Goal: Navigation & Orientation: Understand site structure

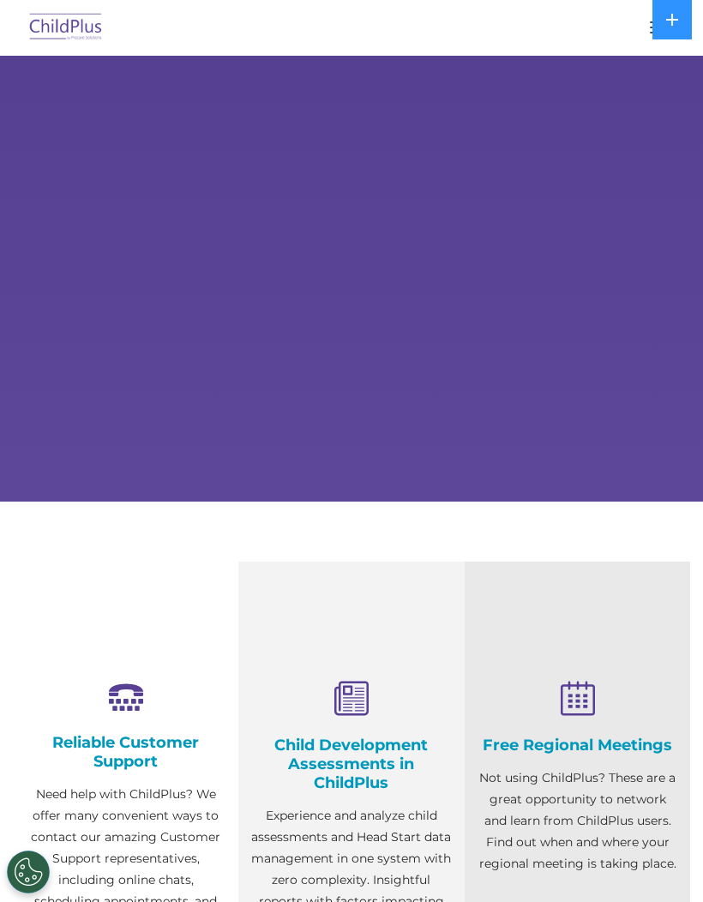
select select "MEDIUM"
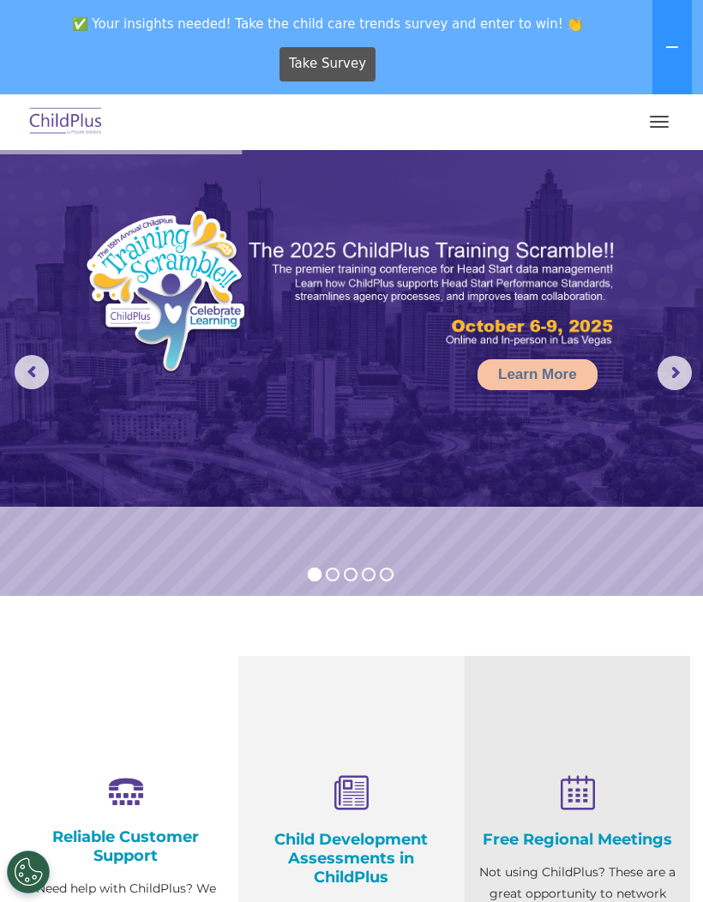
click at [634, 118] on div at bounding box center [351, 121] width 635 height 41
click at [665, 130] on button "button" at bounding box center [660, 121] width 36 height 27
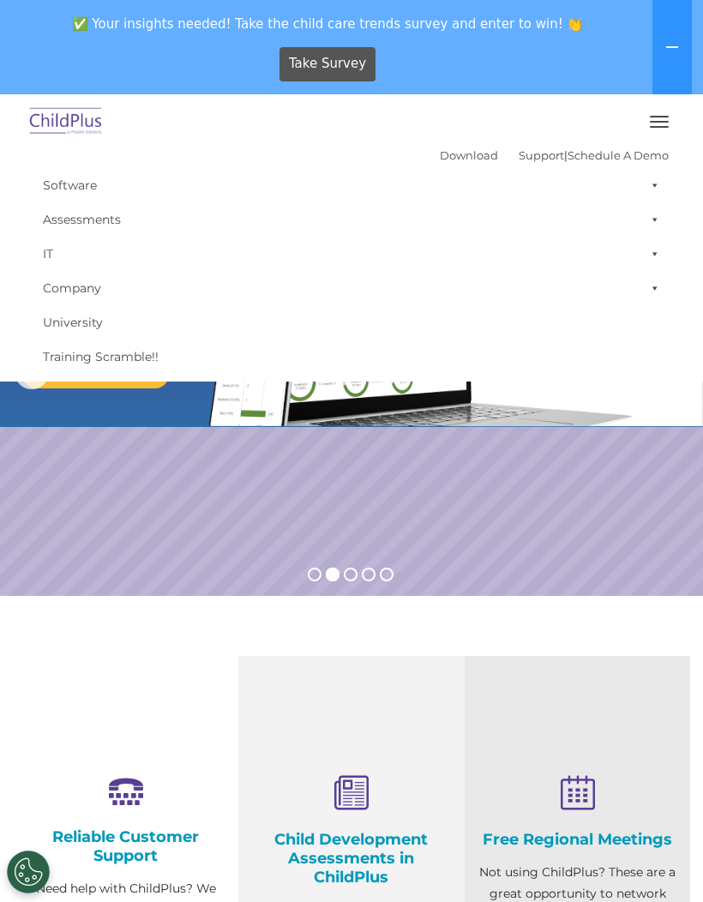
click at [658, 124] on button "button" at bounding box center [660, 121] width 36 height 27
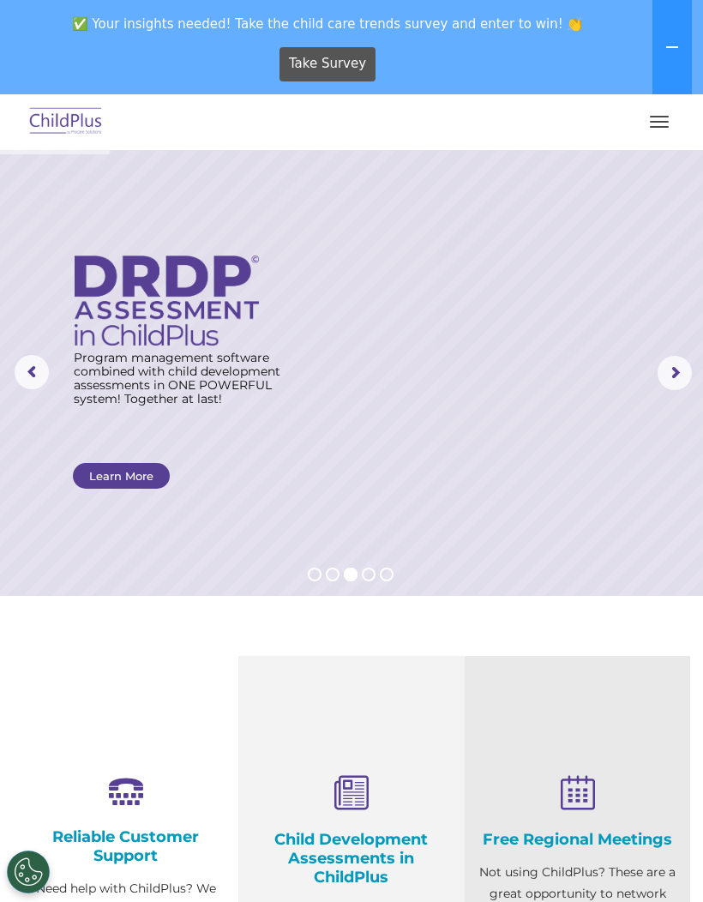
click at [656, 126] on span "button" at bounding box center [659, 127] width 19 height 2
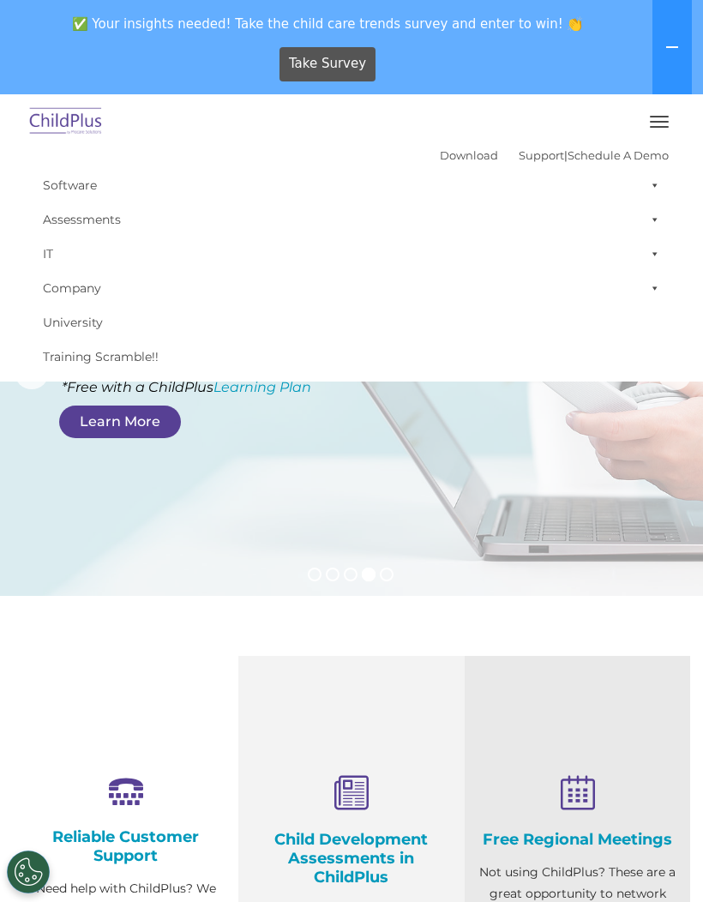
click at [659, 184] on span at bounding box center [651, 185] width 17 height 34
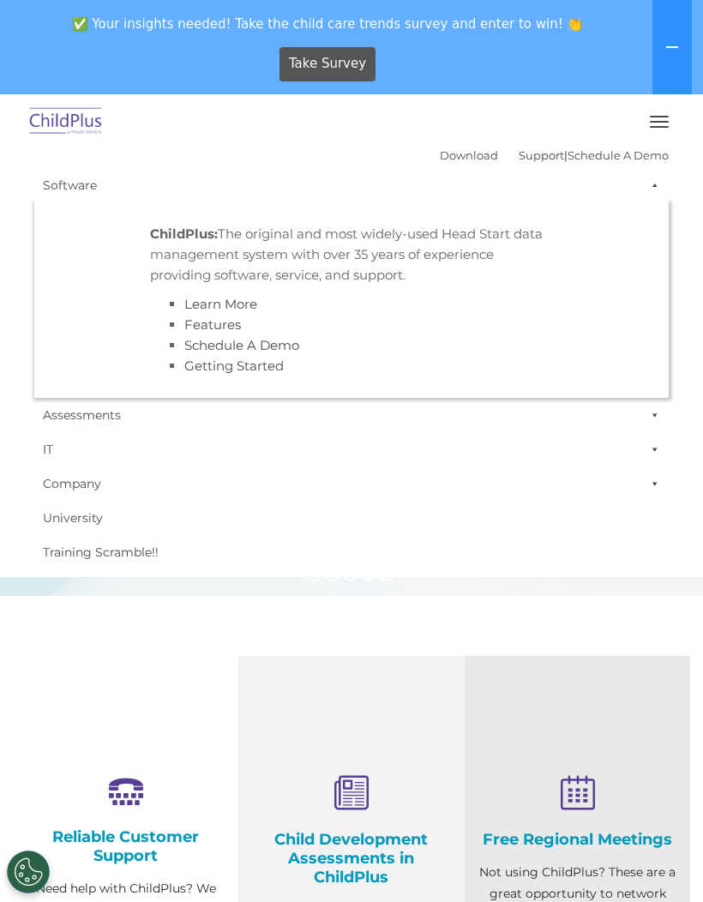
click at [432, 443] on link "IT" at bounding box center [351, 449] width 635 height 34
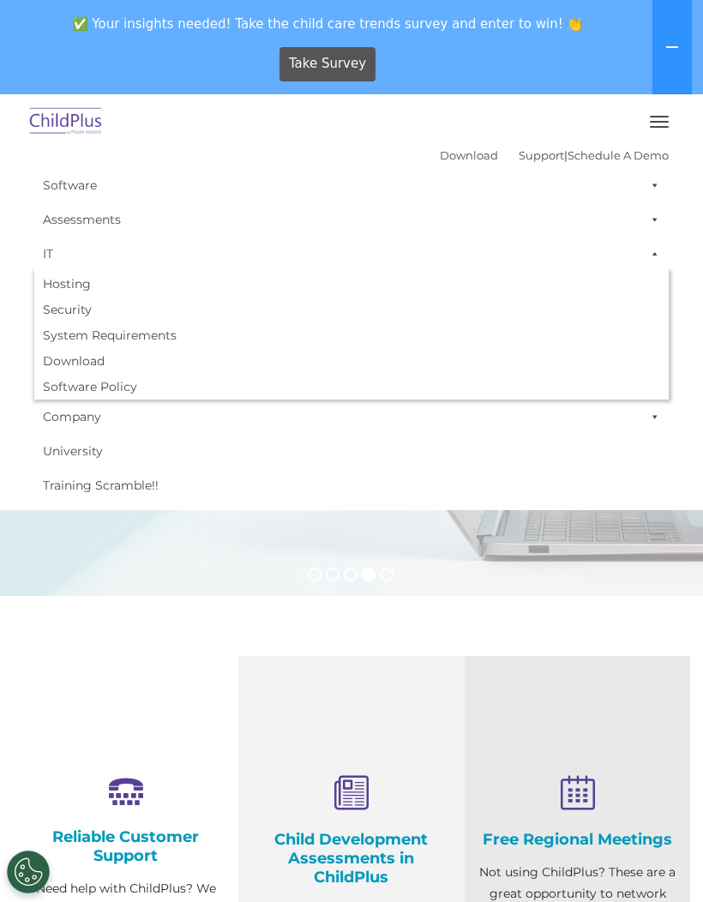
click at [99, 120] on img at bounding box center [66, 122] width 81 height 40
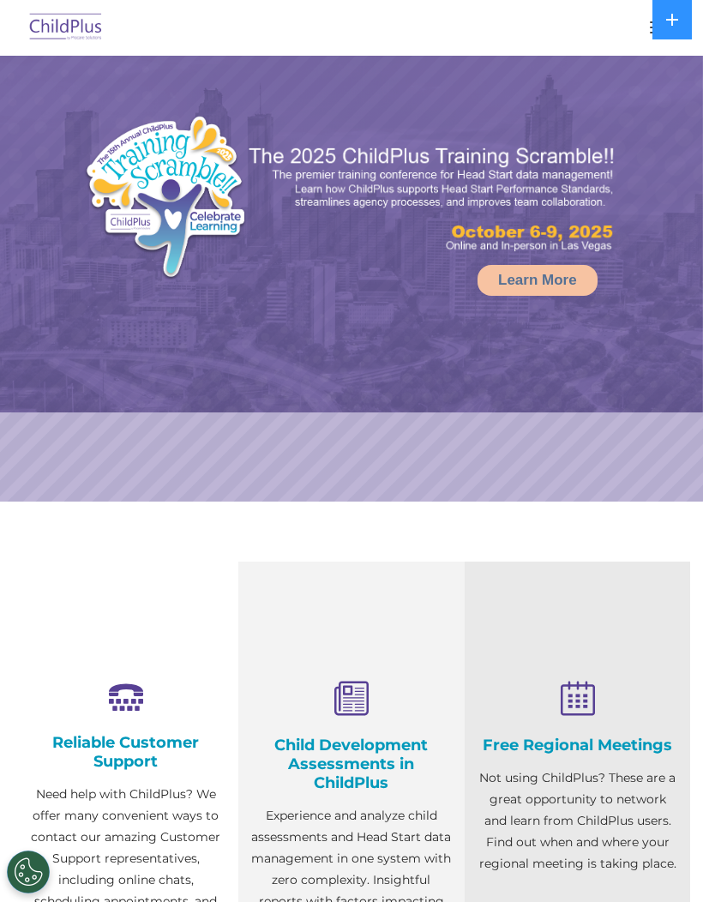
select select "MEDIUM"
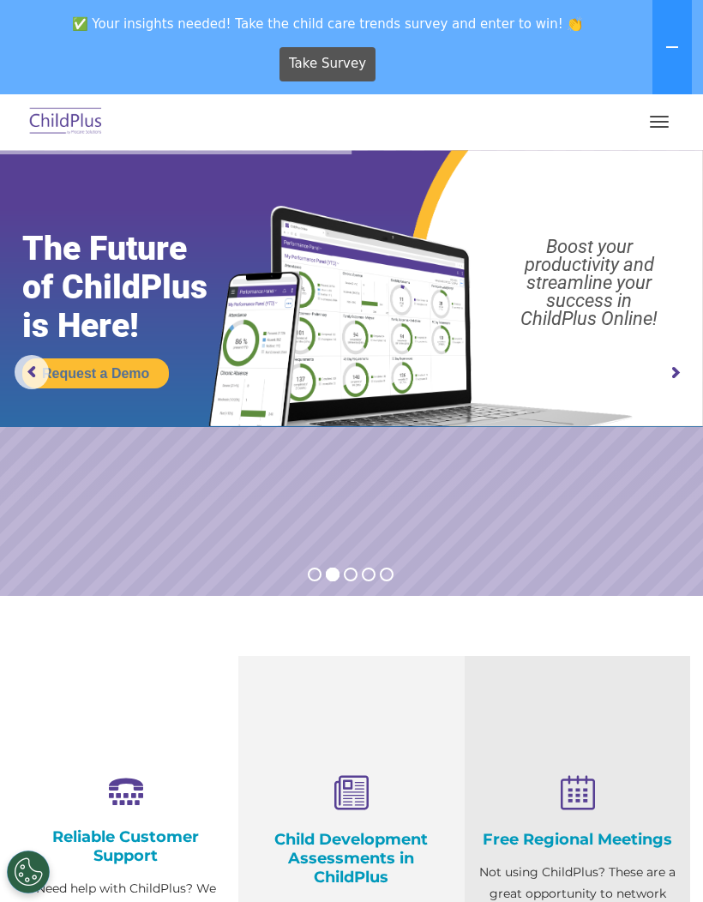
click at [660, 132] on button "button" at bounding box center [660, 121] width 36 height 27
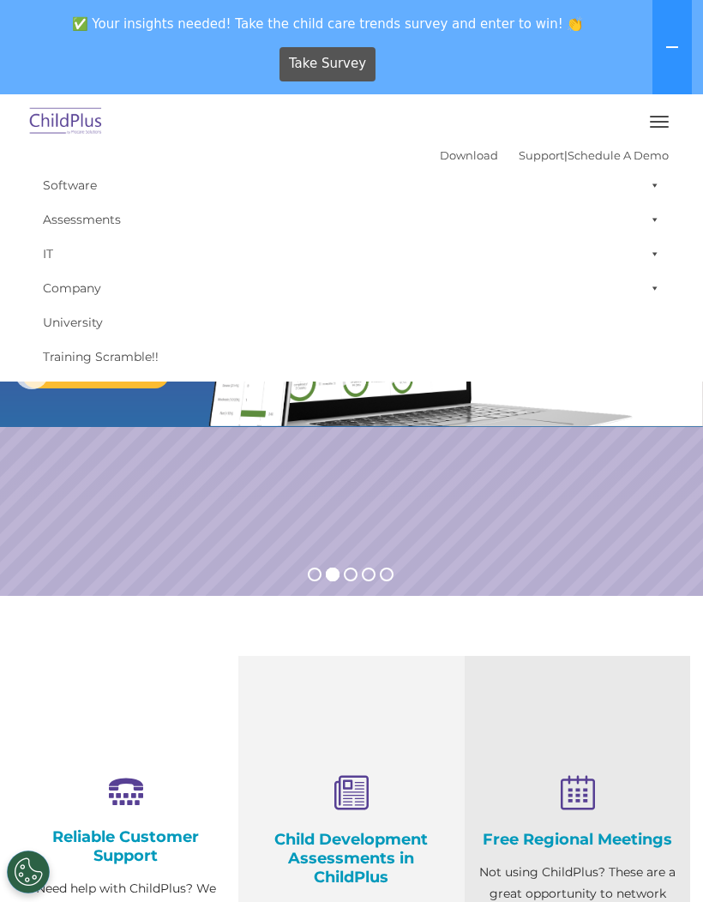
click at [655, 127] on span "button" at bounding box center [659, 127] width 19 height 2
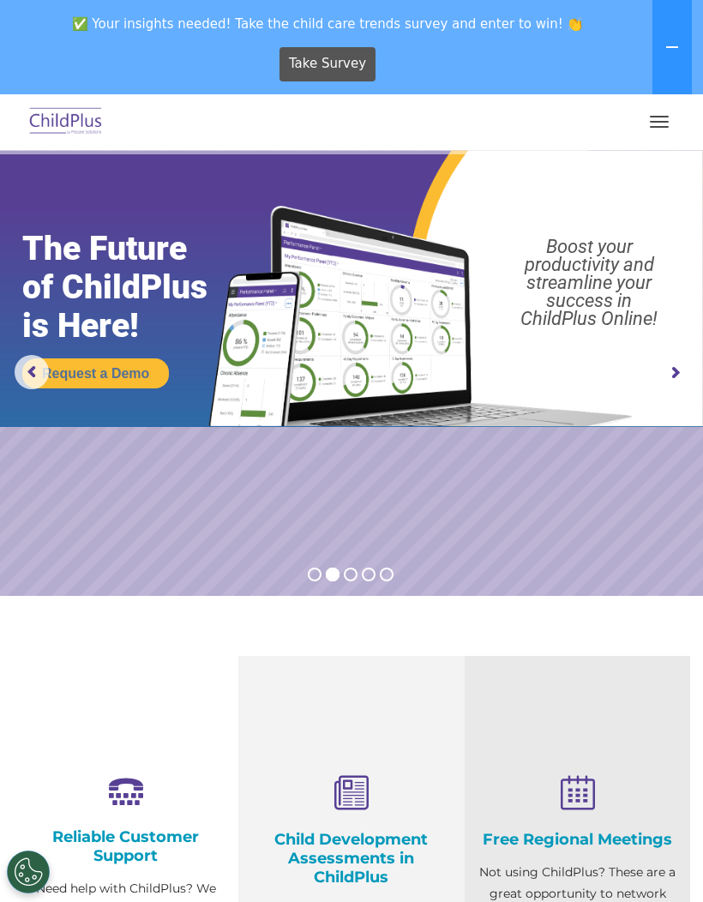
click at [657, 129] on button "button" at bounding box center [660, 121] width 36 height 27
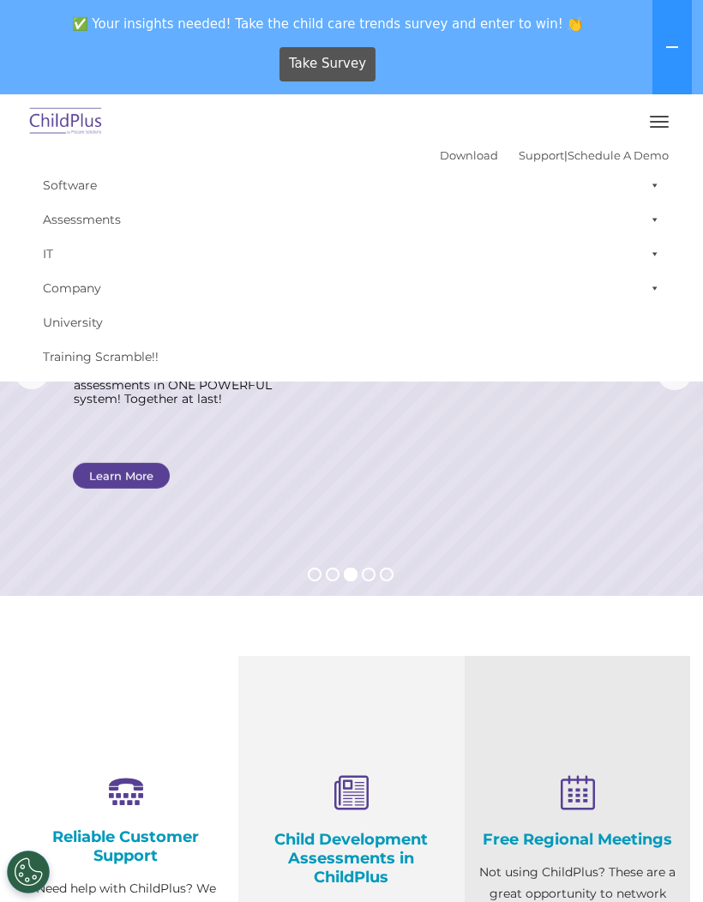
click at [93, 191] on link "Software" at bounding box center [351, 185] width 635 height 34
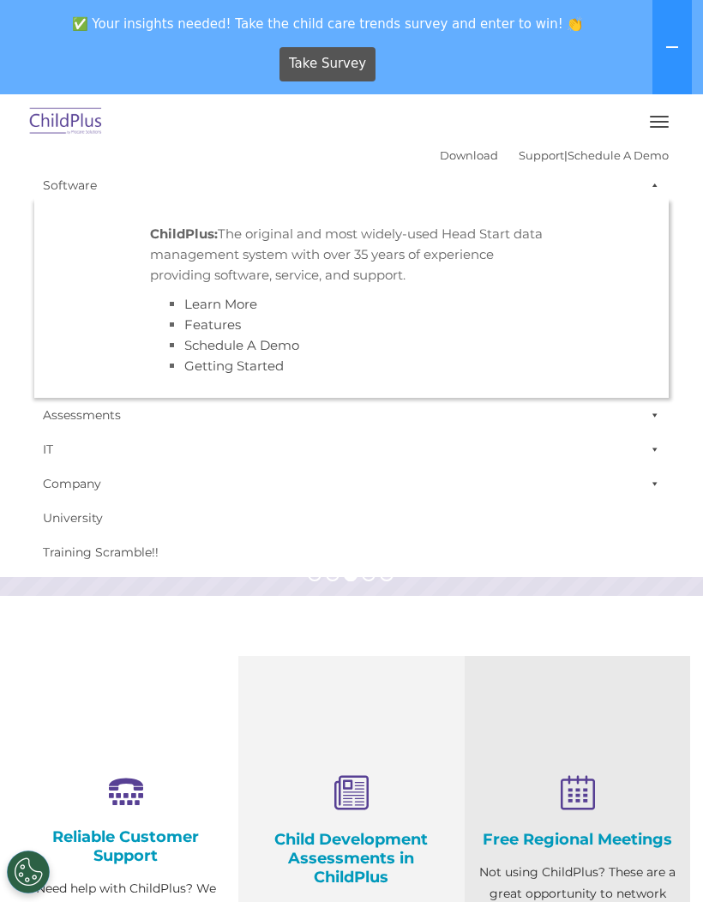
click at [525, 463] on link "IT" at bounding box center [351, 449] width 635 height 34
